Goal: Complete application form

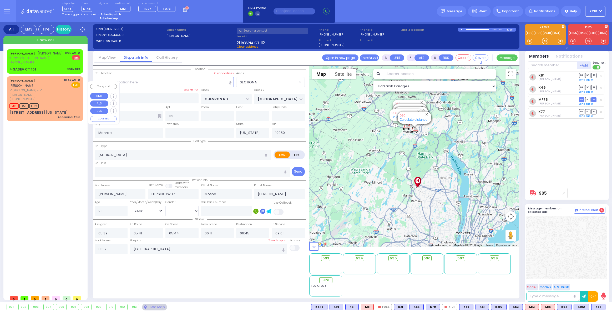
select select "SECTION 5"
select select "Year"
select select "[DEMOGRAPHIC_DATA]"
click at [45, 60] on span "ר' וואלף - ר' [PERSON_NAME]" at bounding box center [35, 58] width 53 height 4
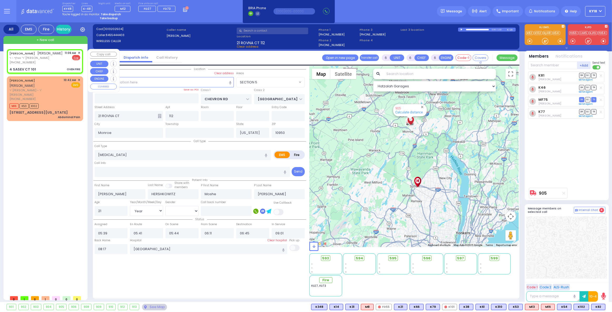
type input "2"
type input "1"
select select
type input "OVEN FIRE"
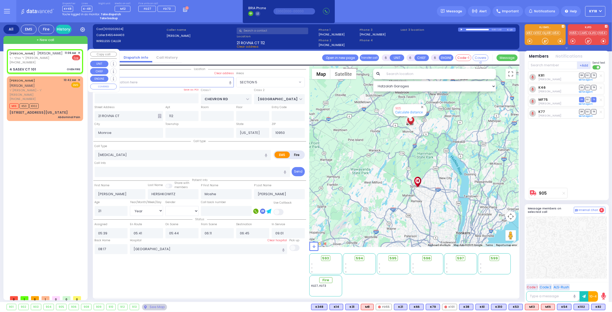
radio input "false"
radio input "true"
type input "[PERSON_NAME]"
select select
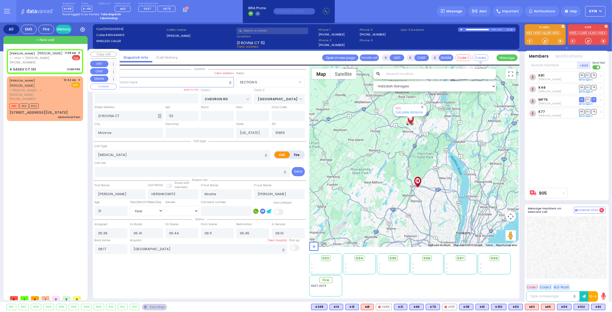
select select
type input "11:09"
type input "[GEOGRAPHIC_DATA]"
type input "4 SASEV CT"
type input "101"
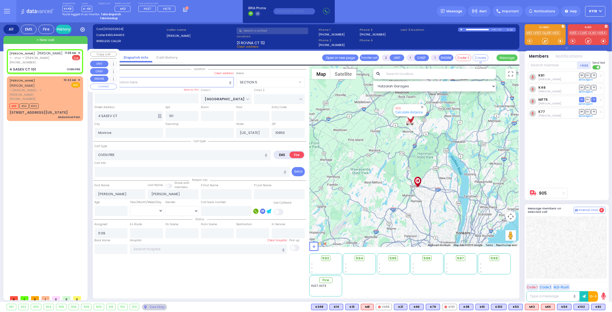
select select "Hatzalah Garages"
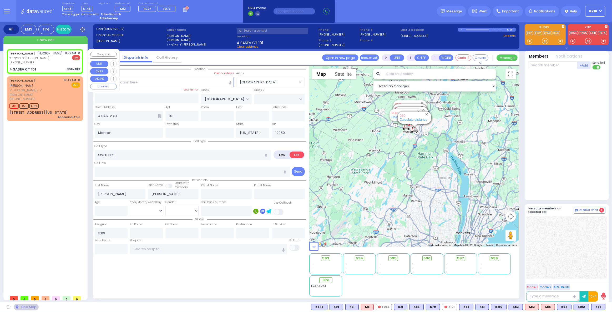
select select "[GEOGRAPHIC_DATA]"
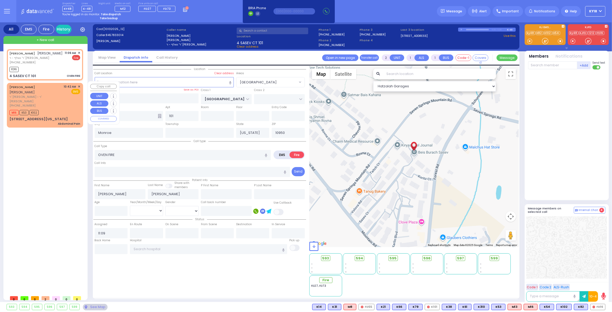
select select
radio input "true"
select select
type input "11:10"
select select "Hatzalah Garages"
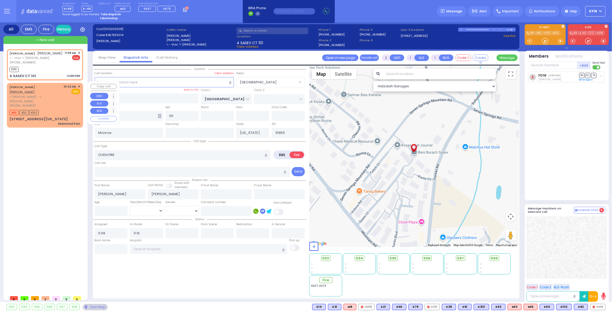
select select "[GEOGRAPHIC_DATA]"
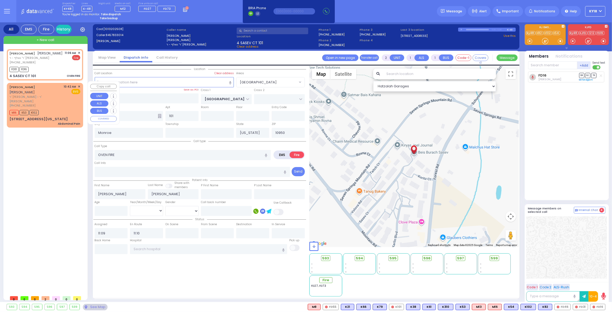
select select
radio input "true"
select select
select select "Hatzalah Garages"
select select "[GEOGRAPHIC_DATA]"
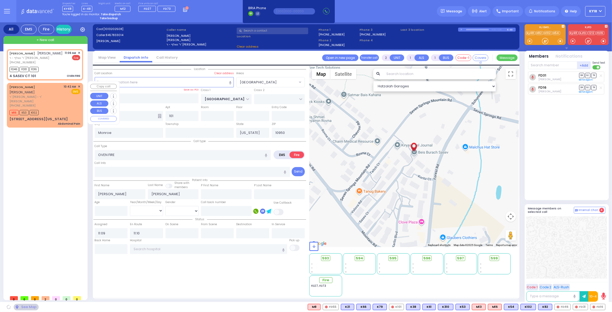
select select
radio input "true"
select select
select select "Hatzalah Garages"
select select "[GEOGRAPHIC_DATA]"
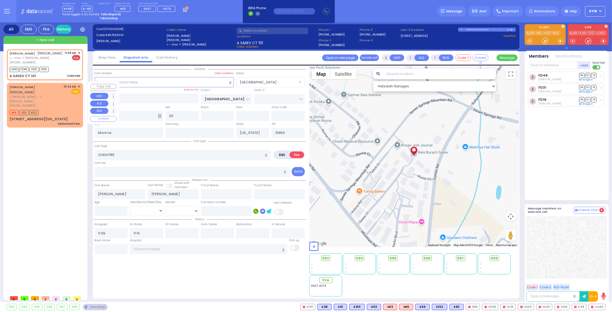
select select
radio input "true"
select select
select select "Hatzalah Garages"
select select "[GEOGRAPHIC_DATA]"
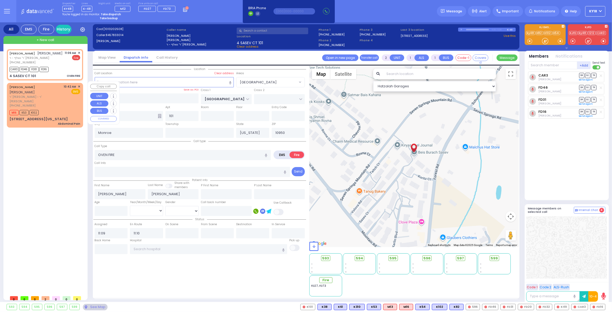
select select
radio input "true"
select select
select select "Hatzalah Garages"
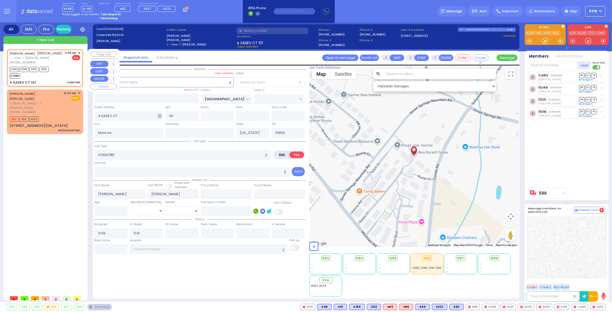
select select "[GEOGRAPHIC_DATA]"
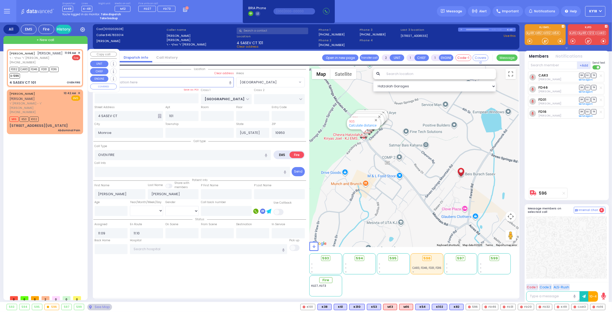
select select
radio input "true"
select select
select select "Hatzalah Garages"
select select "[GEOGRAPHIC_DATA]"
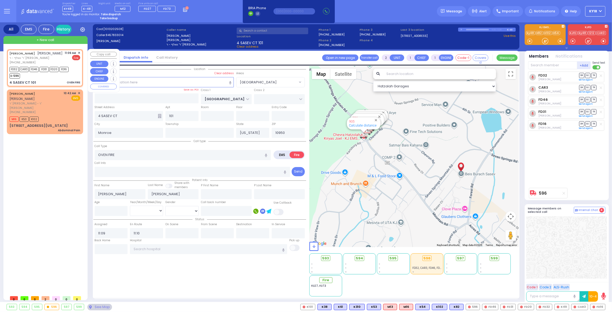
select select
radio input "true"
select select
select select "Hatzalah Garages"
select select "[GEOGRAPHIC_DATA]"
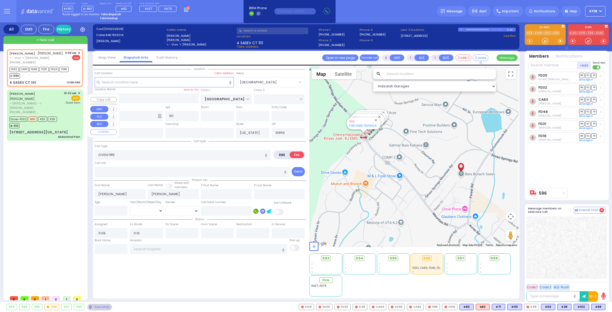
select select "[GEOGRAPHIC_DATA]"
select select
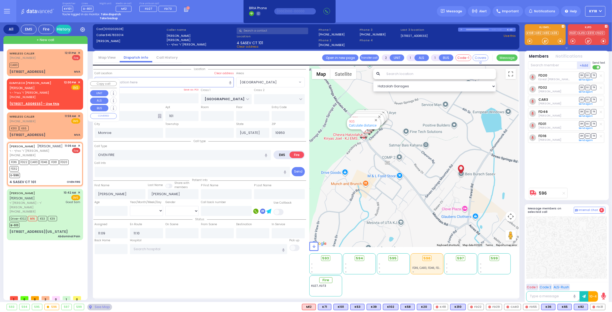
select select
radio input "true"
select select
select select "Hatzalah Garages"
select select "[GEOGRAPHIC_DATA]"
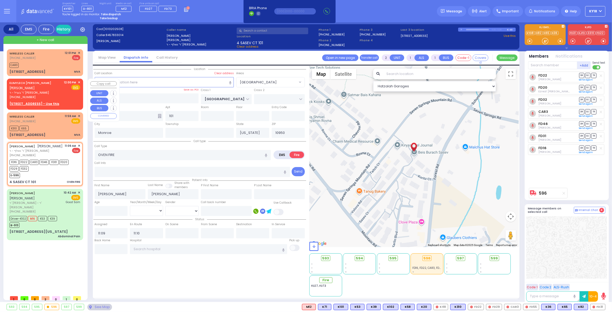
select select
radio input "true"
select select
select select "Hatzalah Garages"
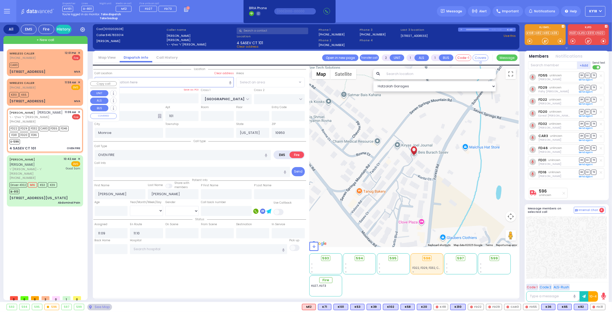
select select
radio input "true"
select select
select select "Hatzalah Garages"
select select "[GEOGRAPHIC_DATA]"
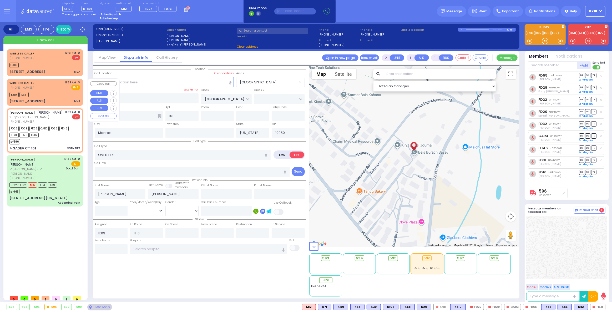
select select "[GEOGRAPHIC_DATA]"
